Goal: Navigation & Orientation: Find specific page/section

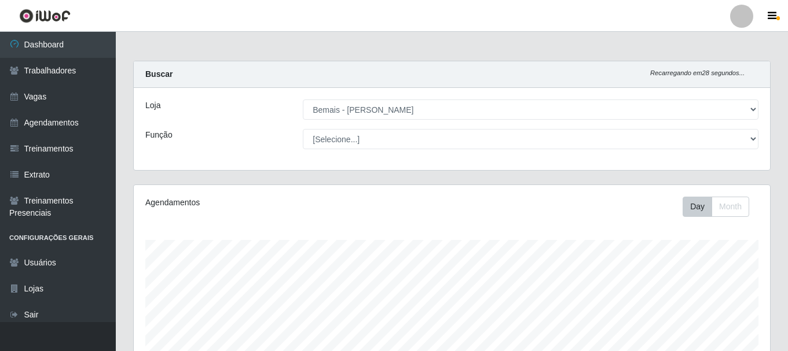
select select "230"
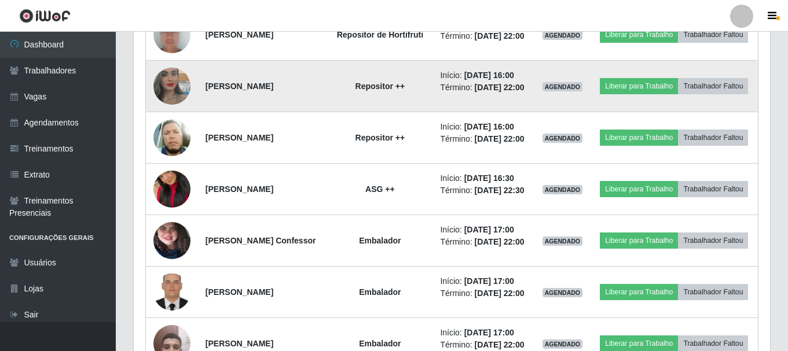
scroll to position [240, 630]
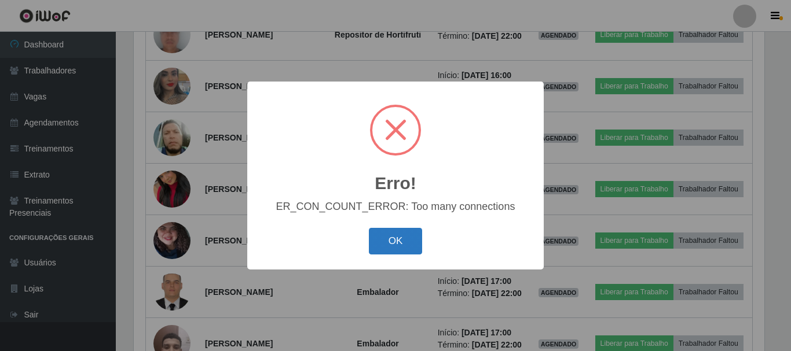
click at [407, 240] on button "OK" at bounding box center [396, 241] width 54 height 27
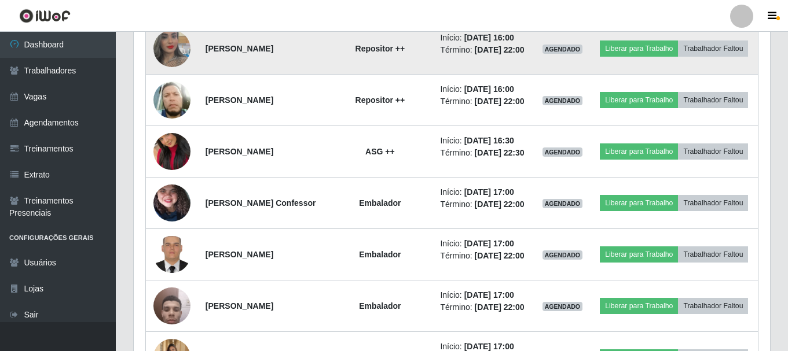
scroll to position [1123, 0]
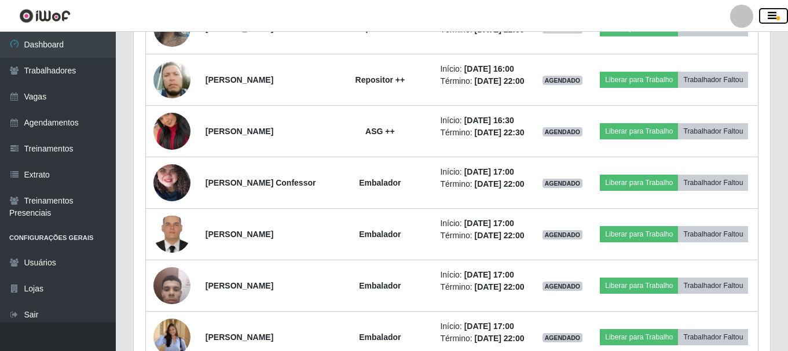
click at [771, 15] on icon "button" at bounding box center [772, 16] width 9 height 10
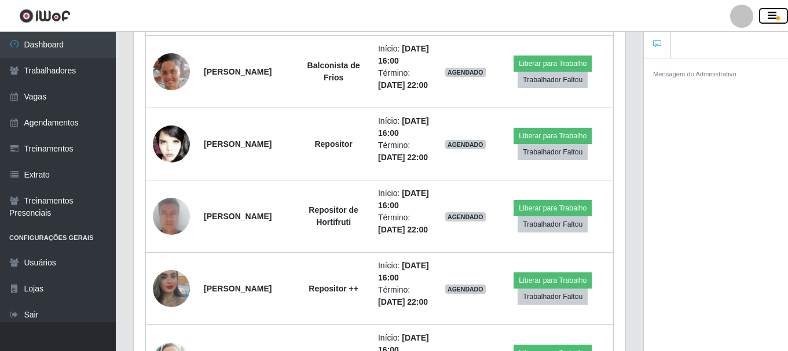
scroll to position [578665, 578413]
click at [740, 14] on div at bounding box center [741, 16] width 23 height 23
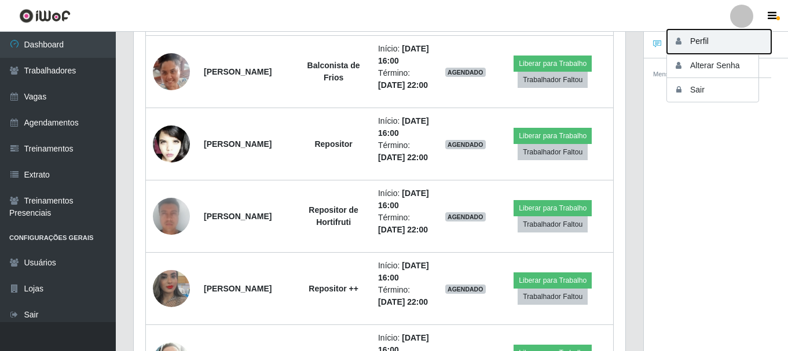
click at [721, 32] on button "Perfil" at bounding box center [719, 42] width 104 height 24
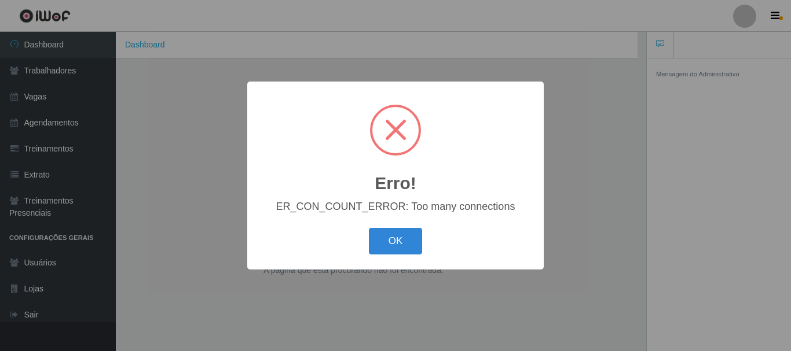
click at [397, 257] on div "OK Cancel" at bounding box center [395, 241] width 273 height 33
click at [397, 232] on button "OK" at bounding box center [396, 241] width 54 height 27
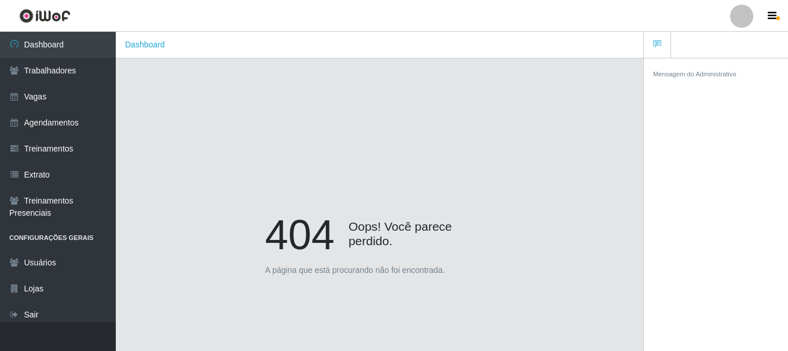
click at [739, 9] on div at bounding box center [741, 16] width 23 height 23
drag, startPoint x: 714, startPoint y: 174, endPoint x: 703, endPoint y: 175, distance: 11.1
click at [710, 175] on div "Mensagem do Administrativo" at bounding box center [716, 207] width 144 height 298
click at [742, 13] on div at bounding box center [741, 16] width 23 height 23
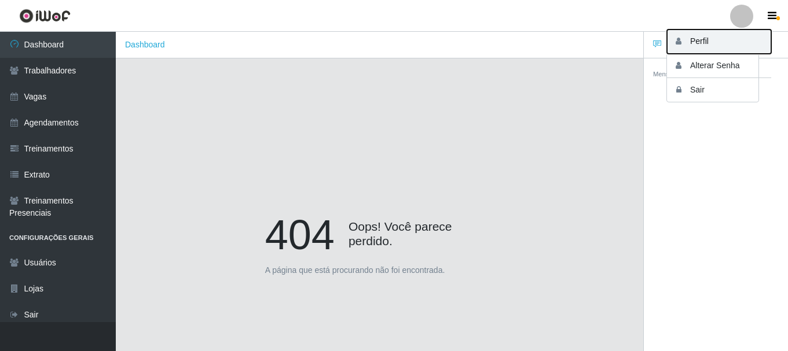
click at [696, 42] on button "Perfil" at bounding box center [719, 42] width 104 height 24
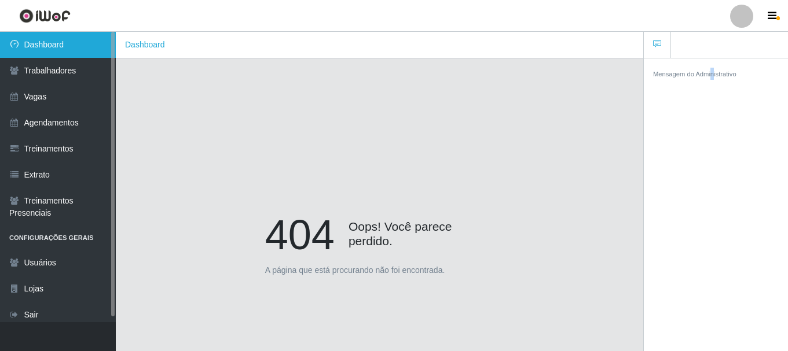
click at [98, 53] on link "Dashboard" at bounding box center [58, 45] width 116 height 26
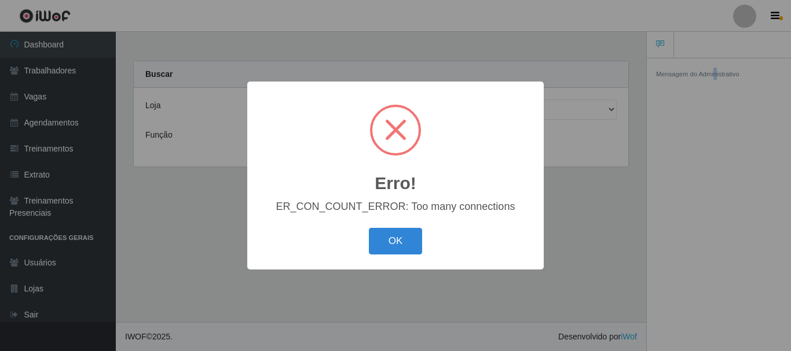
drag, startPoint x: 384, startPoint y: 245, endPoint x: 344, endPoint y: 247, distance: 40.0
click at [383, 245] on button "OK" at bounding box center [396, 241] width 54 height 27
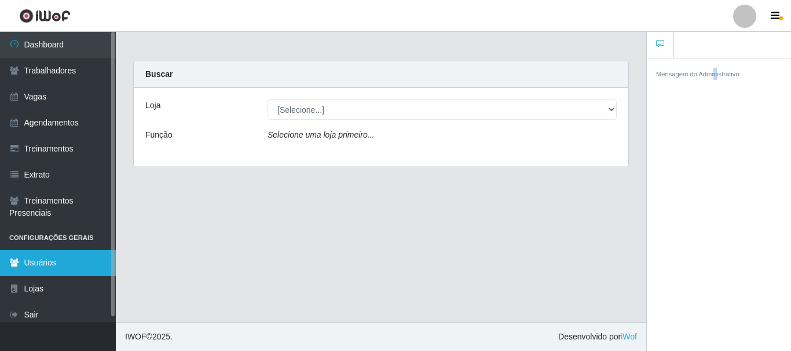
click at [16, 261] on icon at bounding box center [14, 263] width 10 height 8
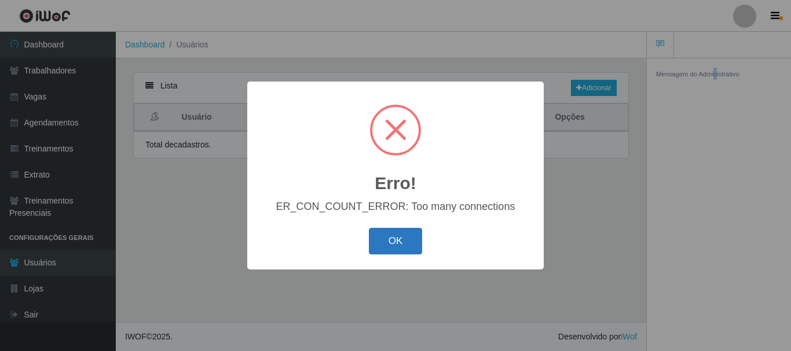
click at [404, 251] on button "OK" at bounding box center [396, 241] width 54 height 27
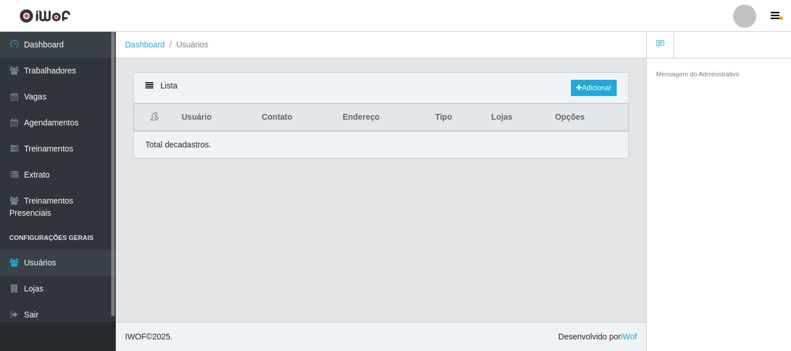
click at [57, 234] on li "Configurações Gerais" at bounding box center [58, 238] width 116 height 24
click at [58, 243] on li "Configurações Gerais" at bounding box center [58, 238] width 116 height 24
drag, startPoint x: 201, startPoint y: 292, endPoint x: 177, endPoint y: 290, distance: 23.8
click at [199, 294] on main "Dashboard Usuários Lista Adicionar Usuário Contato Endereço Tipo Lojas Opções T…" at bounding box center [381, 177] width 530 height 291
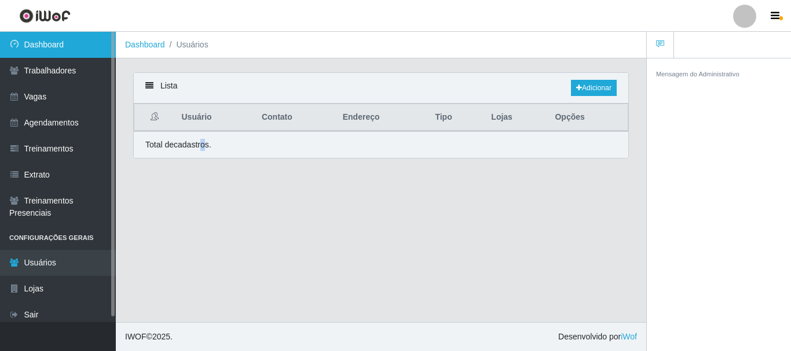
click at [48, 49] on link "Dashboard" at bounding box center [58, 45] width 116 height 26
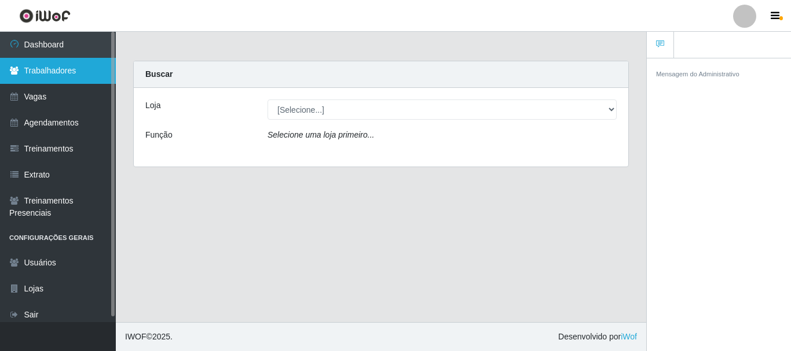
click at [57, 66] on link "Trabalhadores" at bounding box center [58, 71] width 116 height 26
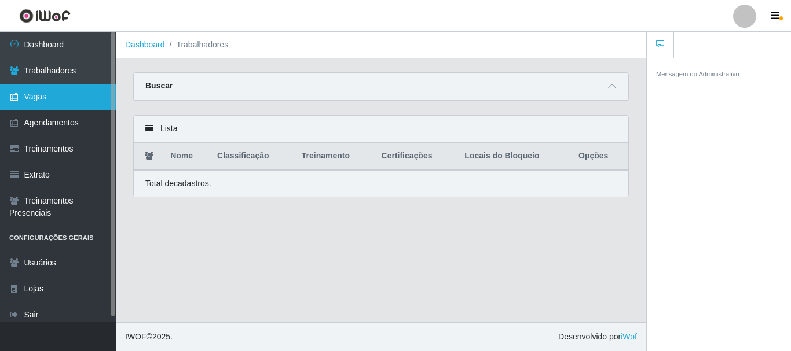
click at [53, 93] on link "Vagas" at bounding box center [58, 97] width 116 height 26
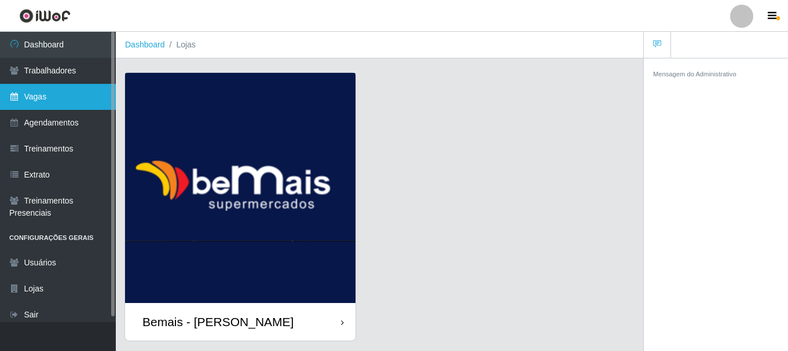
click at [57, 106] on link "Vagas" at bounding box center [58, 97] width 116 height 26
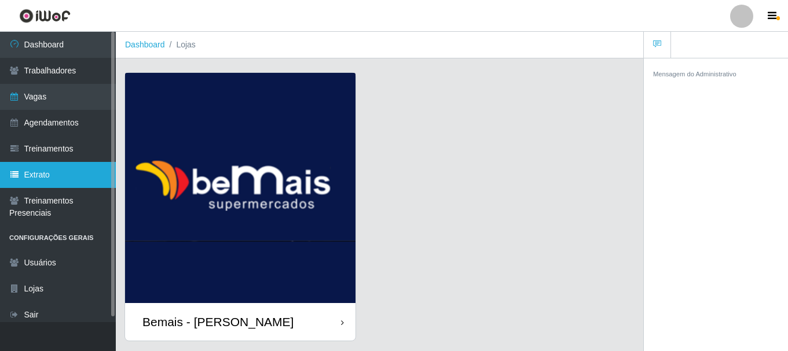
click at [73, 170] on link "Extrato" at bounding box center [58, 175] width 116 height 26
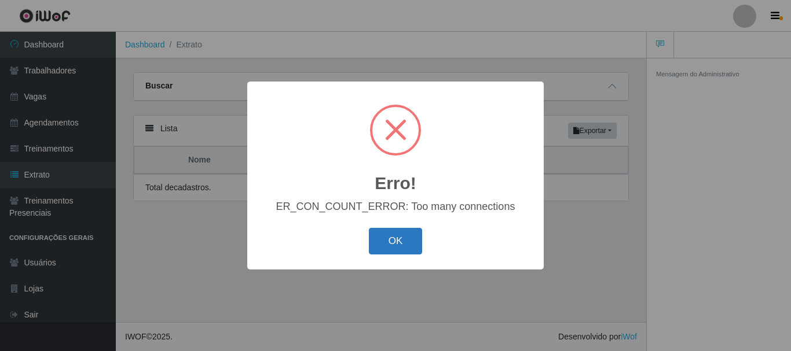
click at [399, 245] on button "OK" at bounding box center [396, 241] width 54 height 27
